Goal: Transaction & Acquisition: Purchase product/service

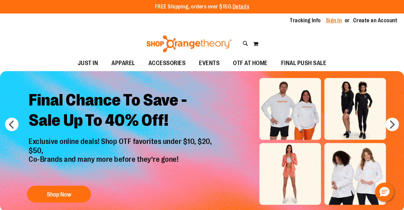
click at [336, 20] on link "Sign In" at bounding box center [334, 20] width 16 height 7
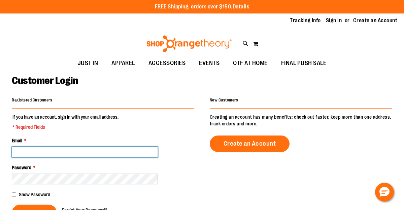
click at [111, 150] on input "Email *" at bounding box center [85, 151] width 146 height 11
click at [99, 153] on input "Email *" at bounding box center [85, 151] width 146 height 11
type input "**********"
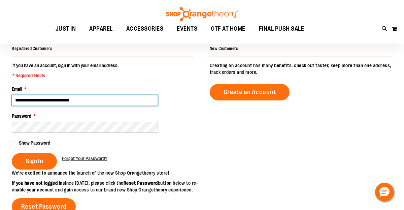
scroll to position [68, 0]
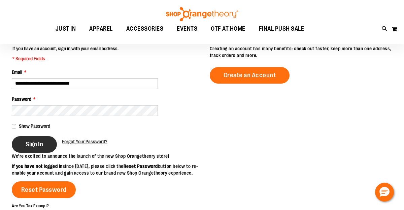
click at [38, 146] on span "Sign In" at bounding box center [34, 143] width 17 height 7
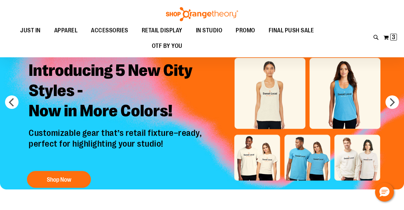
scroll to position [8, 0]
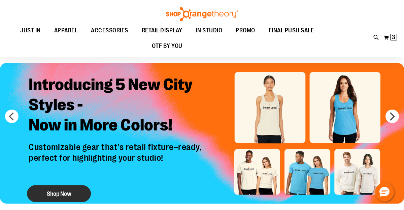
click at [69, 194] on button "Shop Now" at bounding box center [59, 193] width 64 height 17
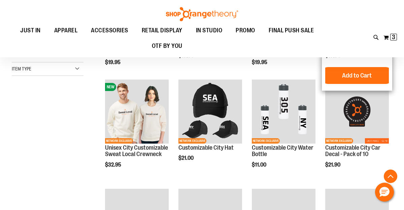
scroll to position [162, 0]
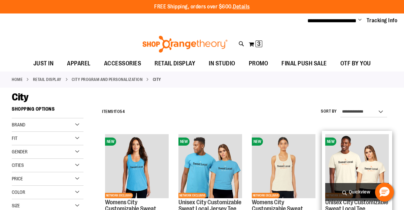
click at [371, 153] on img "product" at bounding box center [357, 166] width 64 height 64
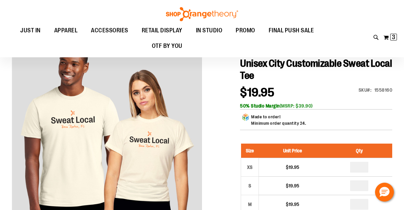
scroll to position [54, 0]
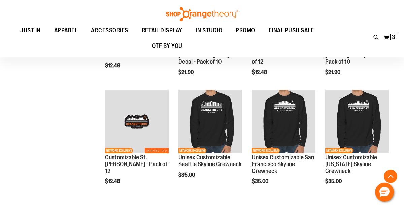
scroll to position [486, 0]
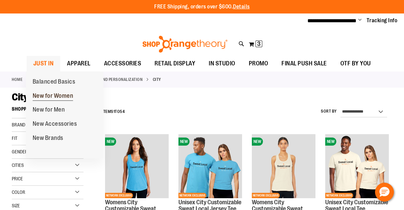
click at [44, 101] on link "New for Women" at bounding box center [53, 96] width 54 height 14
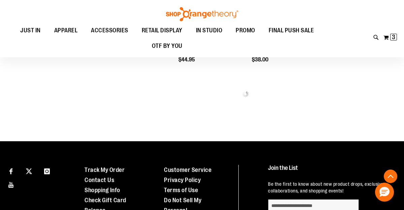
scroll to position [397, 0]
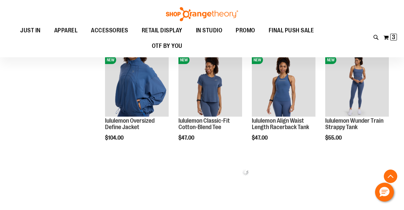
scroll to position [676, 0]
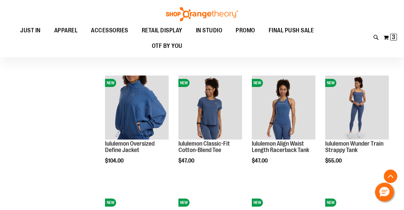
scroll to position [206, 0]
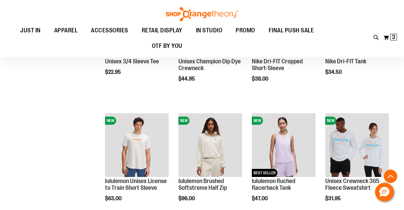
scroll to position [380, 0]
